Goal: Book appointment/travel/reservation

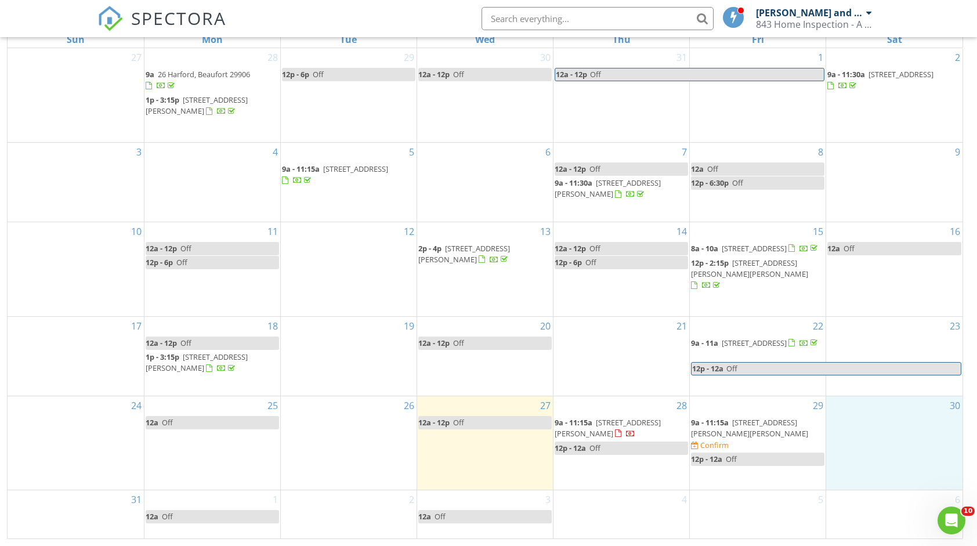
click at [861, 434] on div "30" at bounding box center [894, 442] width 136 height 93
click at [907, 406] on link "Event" at bounding box center [893, 403] width 60 height 19
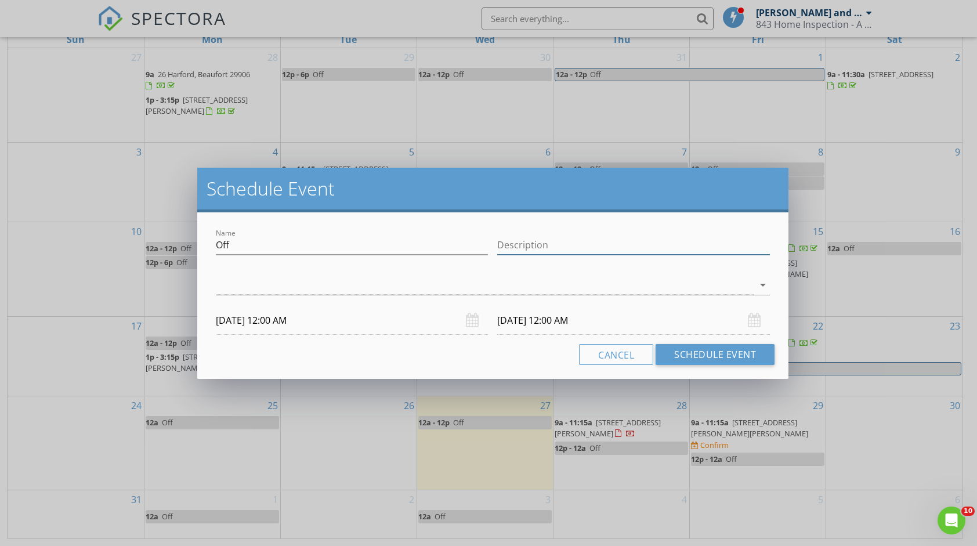
click at [595, 246] on input "Description" at bounding box center [633, 245] width 273 height 19
type input "off"
click at [484, 276] on div at bounding box center [485, 285] width 538 height 19
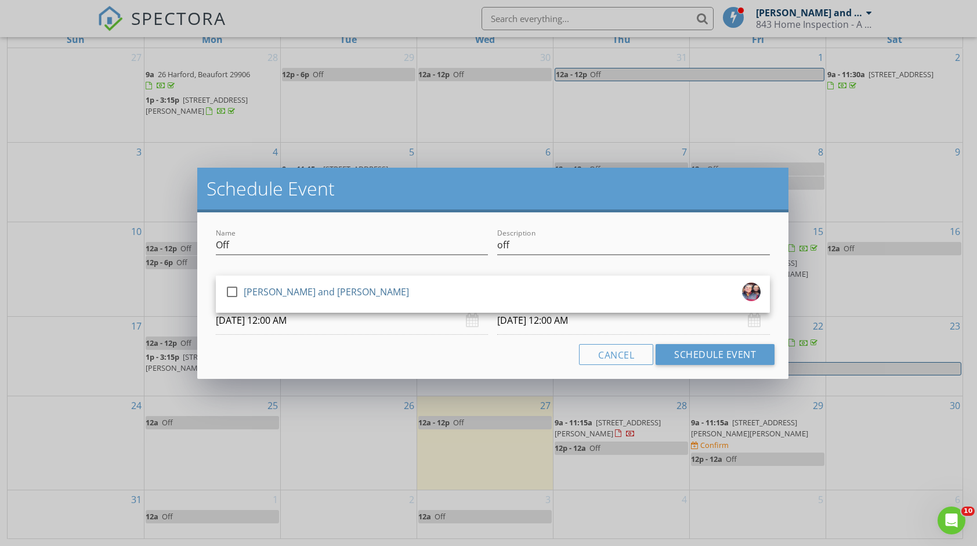
click at [484, 276] on div "check_box_outline_blank Mark and Elaine Senn" at bounding box center [493, 294] width 554 height 37
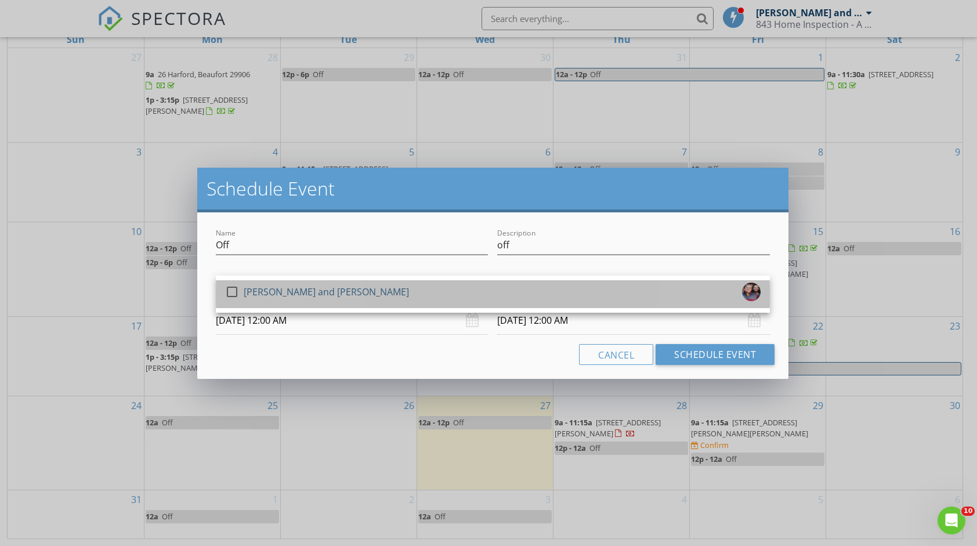
click at [477, 289] on div "check_box_outline_blank Mark and Elaine Senn" at bounding box center [492, 294] width 535 height 23
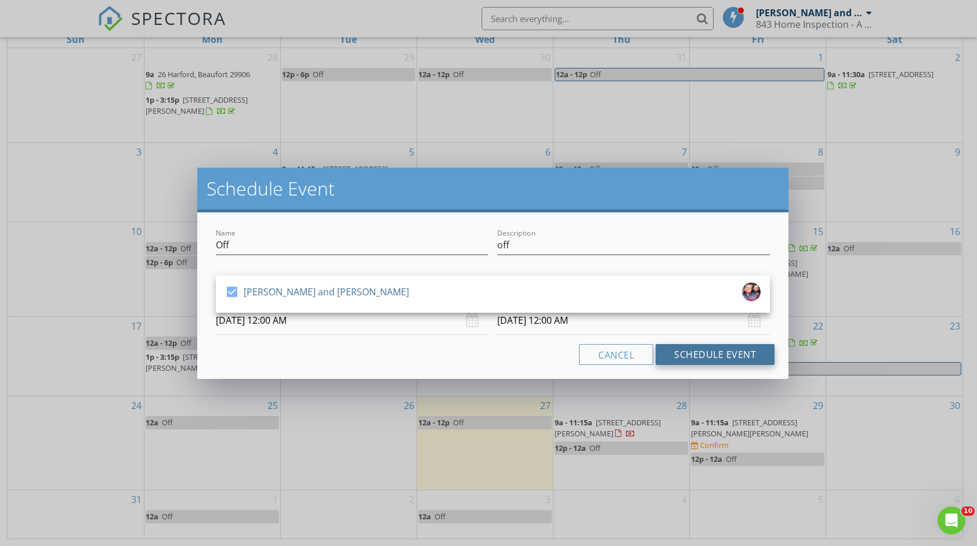
click at [691, 354] on button "Schedule Event" at bounding box center [715, 354] width 119 height 21
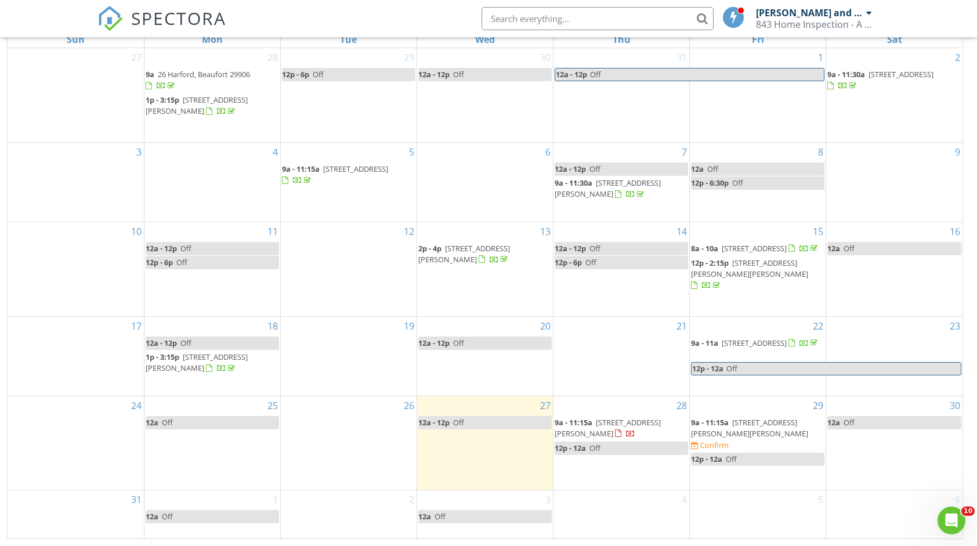
click at [745, 435] on span "913 Marsh Dunes Rd, Fripp Island 29920" at bounding box center [749, 427] width 117 height 21
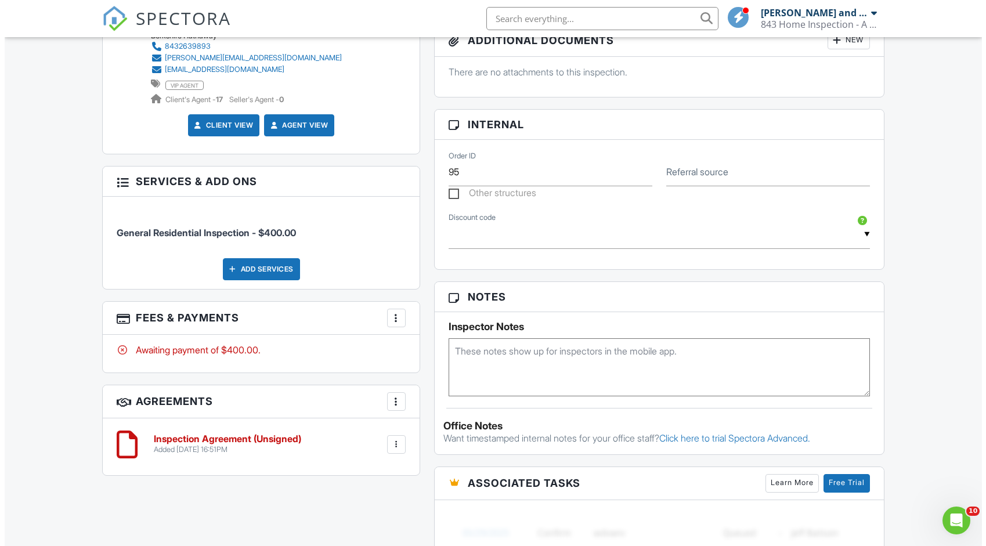
scroll to position [610, 0]
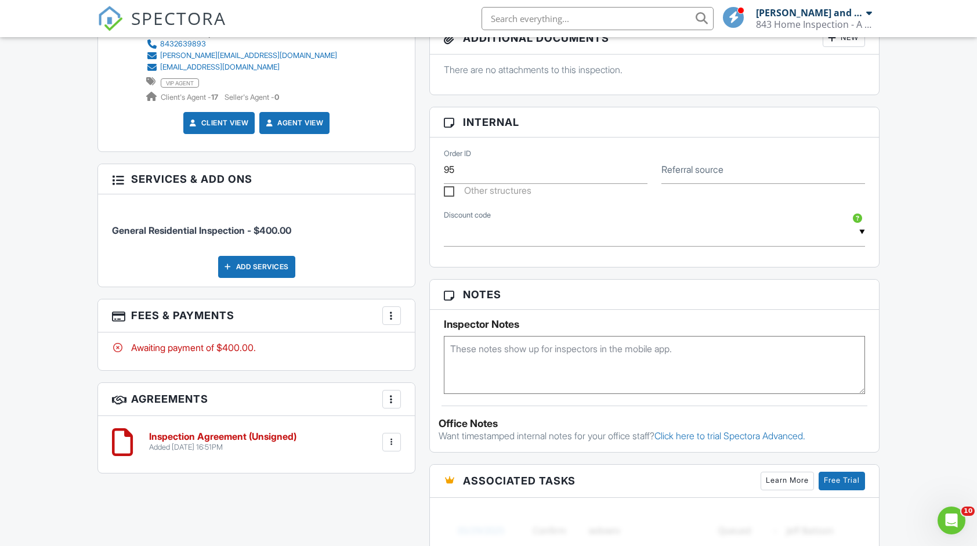
click at [267, 263] on div "Add Services" at bounding box center [256, 267] width 77 height 22
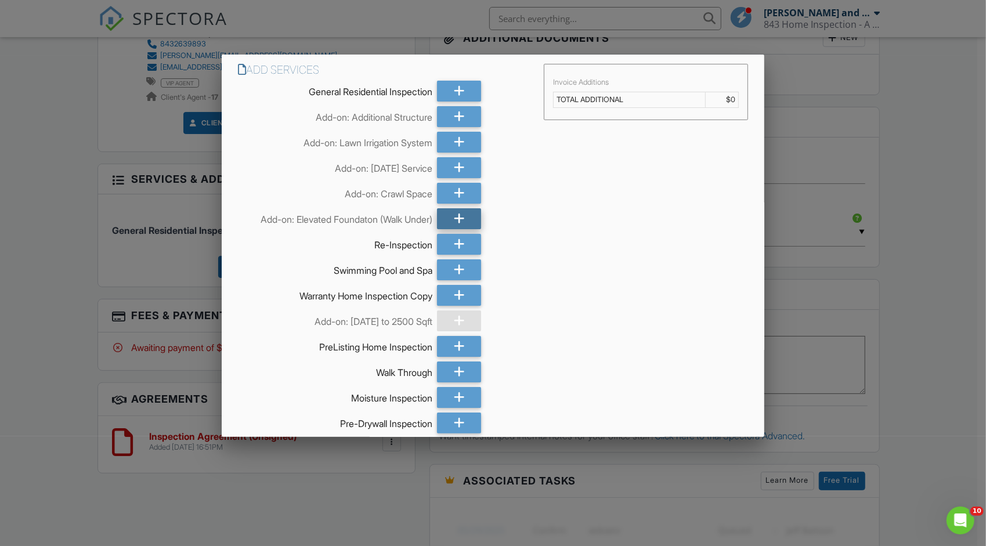
click at [454, 220] on icon at bounding box center [459, 218] width 11 height 21
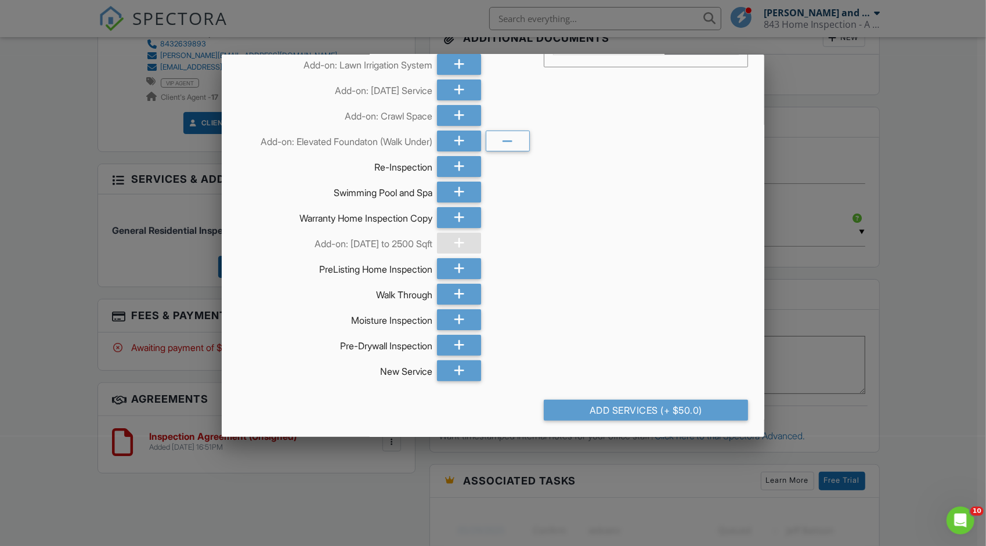
scroll to position [79, 0]
click at [614, 412] on div "Add Services (+ $50.0)" at bounding box center [646, 409] width 204 height 21
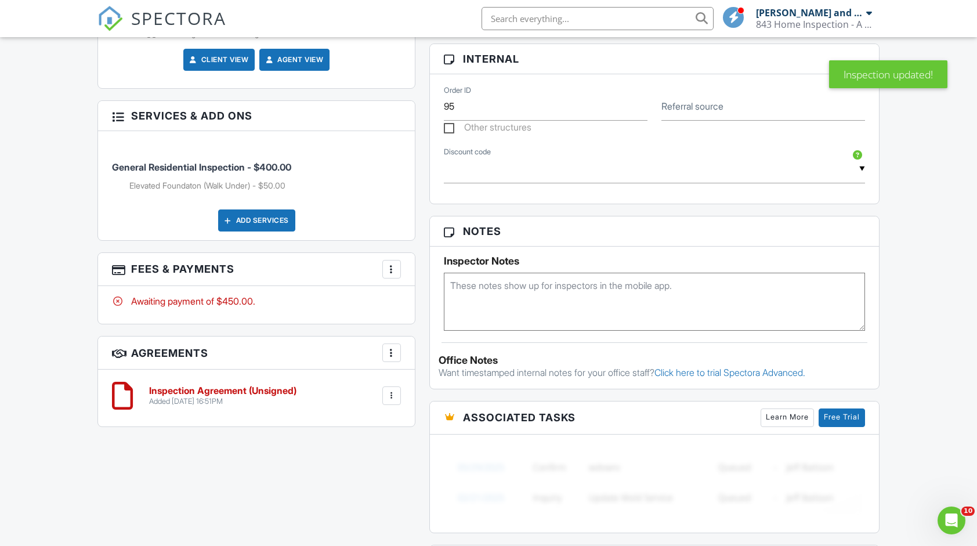
scroll to position [209, 0]
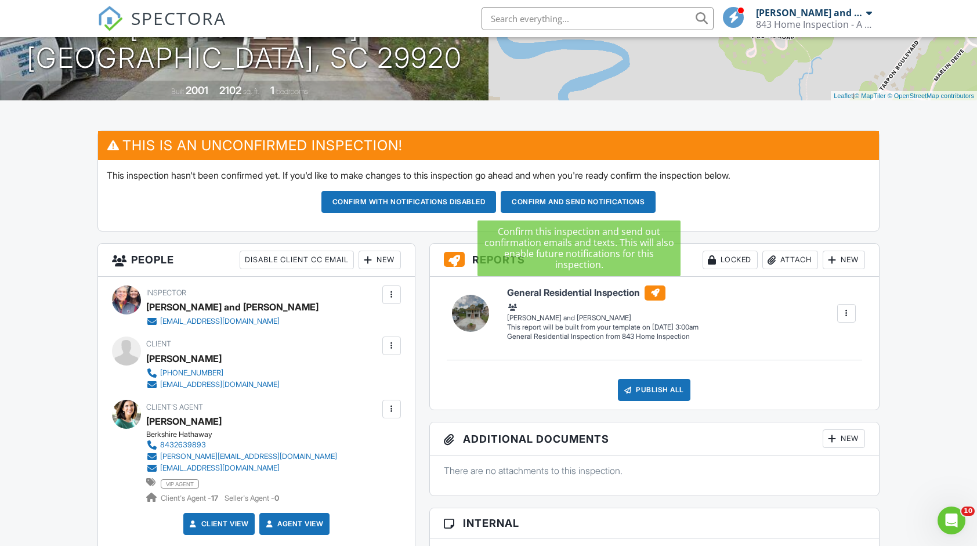
click at [497, 198] on button "Confirm and send notifications" at bounding box center [408, 202] width 175 height 22
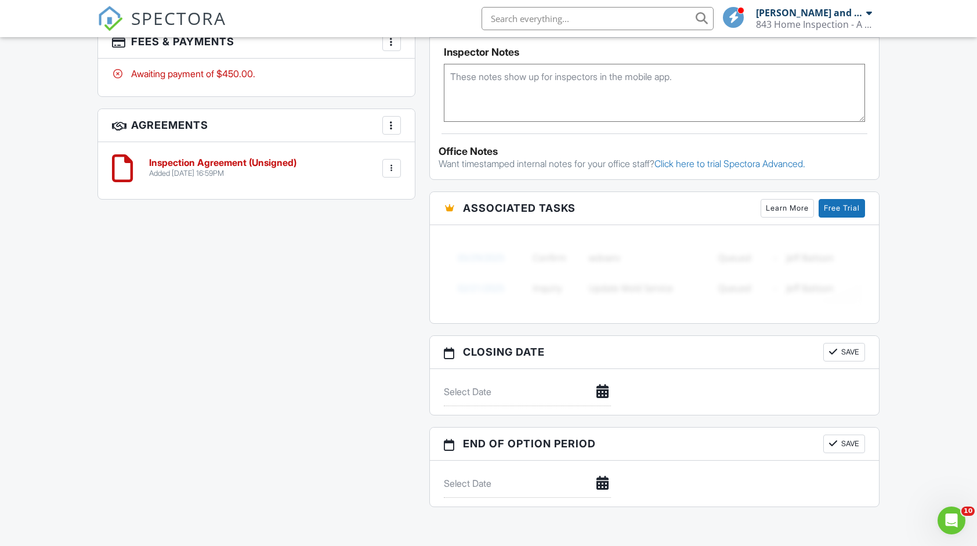
scroll to position [812, 0]
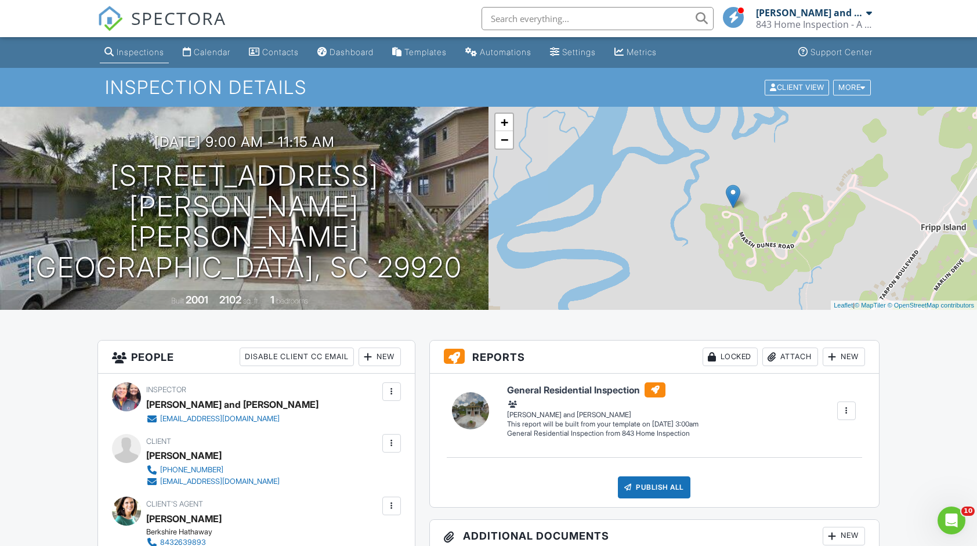
click at [854, 411] on div at bounding box center [846, 410] width 19 height 19
click at [824, 433] on div "Build Now" at bounding box center [804, 433] width 93 height 14
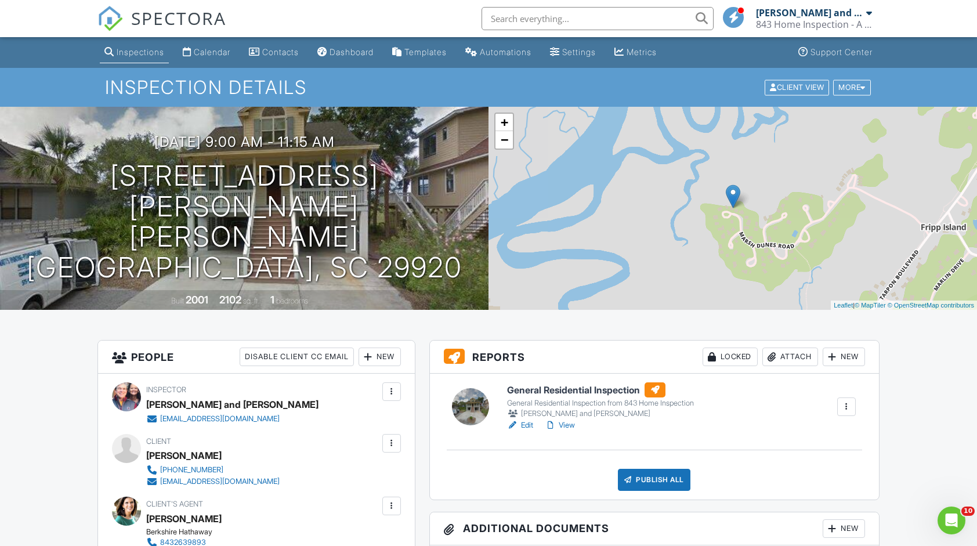
click at [525, 423] on link "Edit" at bounding box center [520, 425] width 26 height 12
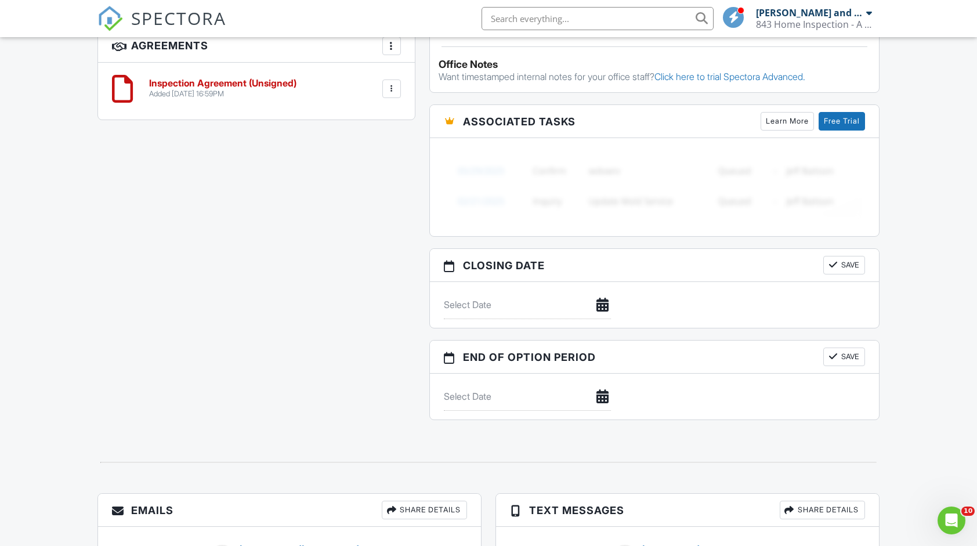
scroll to position [870, 0]
